Goal: Transaction & Acquisition: Purchase product/service

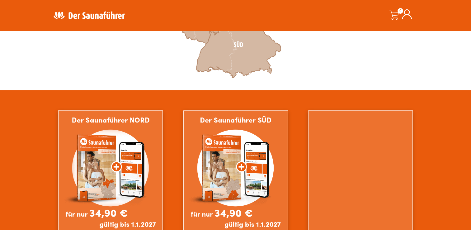
scroll to position [311, 0]
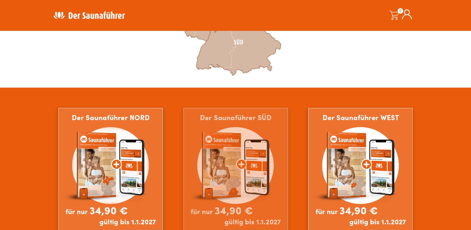
click at [242, 158] on img at bounding box center [235, 179] width 105 height 142
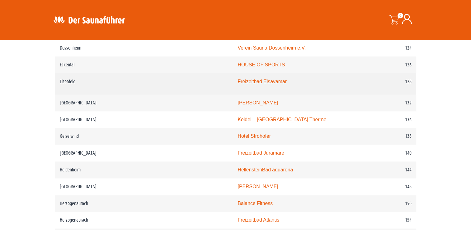
scroll to position [653, 0]
